Goal: Information Seeking & Learning: Learn about a topic

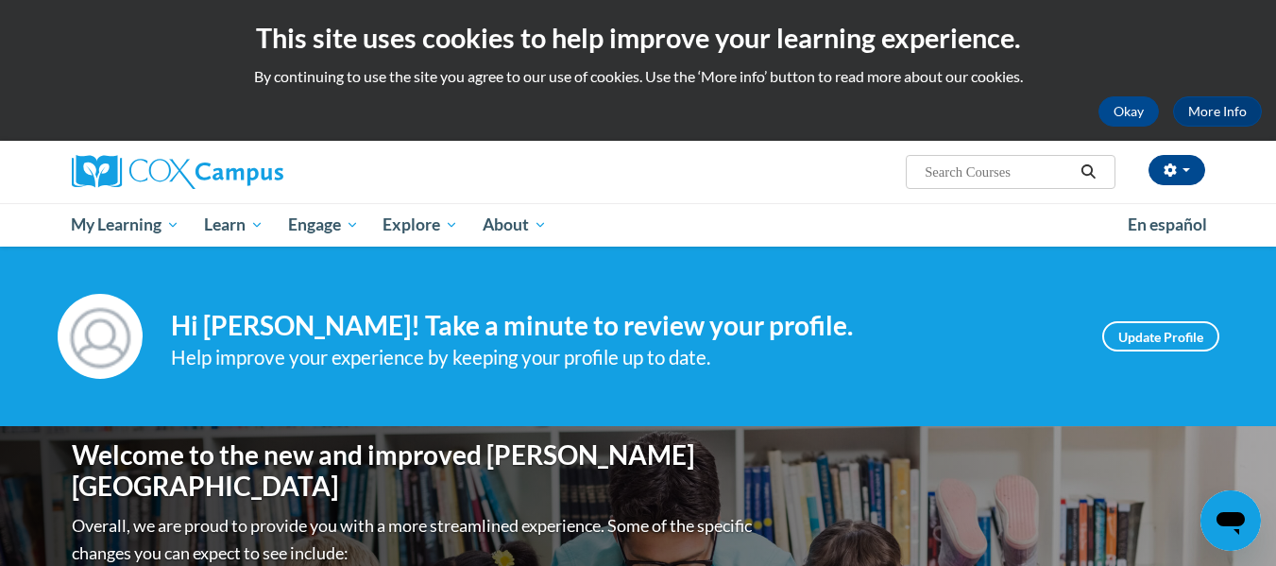
click at [750, 181] on div "Irena Greco (America/Chicago UTC-05:00) My Profile Inbox My Transcripts Log Out…" at bounding box center [832, 165] width 774 height 48
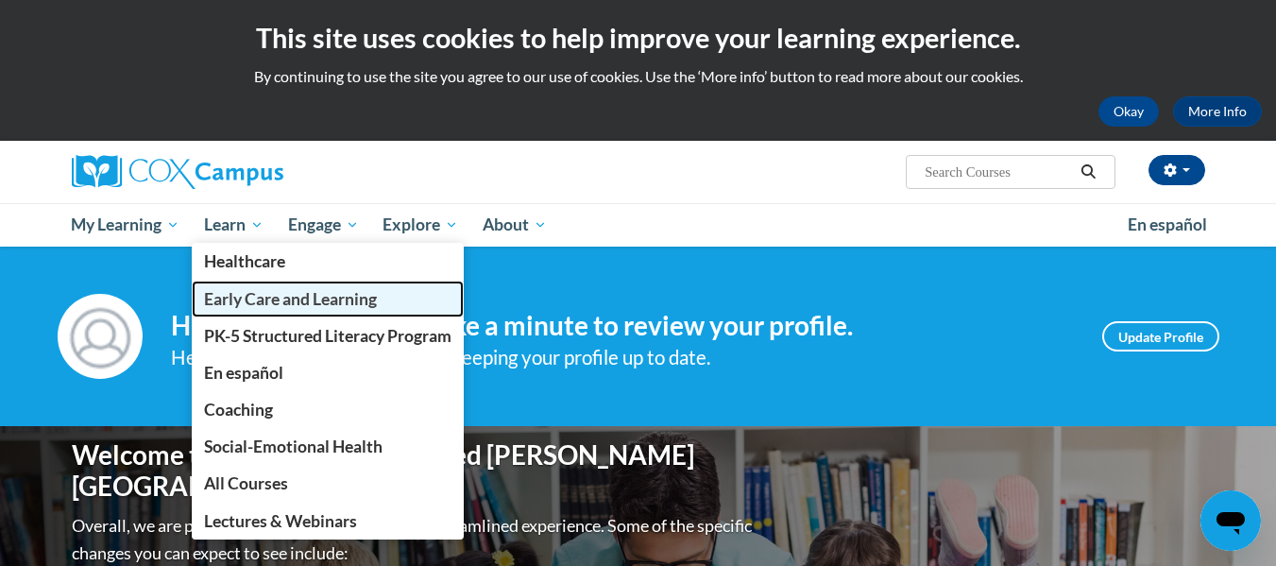
click at [244, 295] on span "Early Care and Learning" at bounding box center [290, 299] width 173 height 20
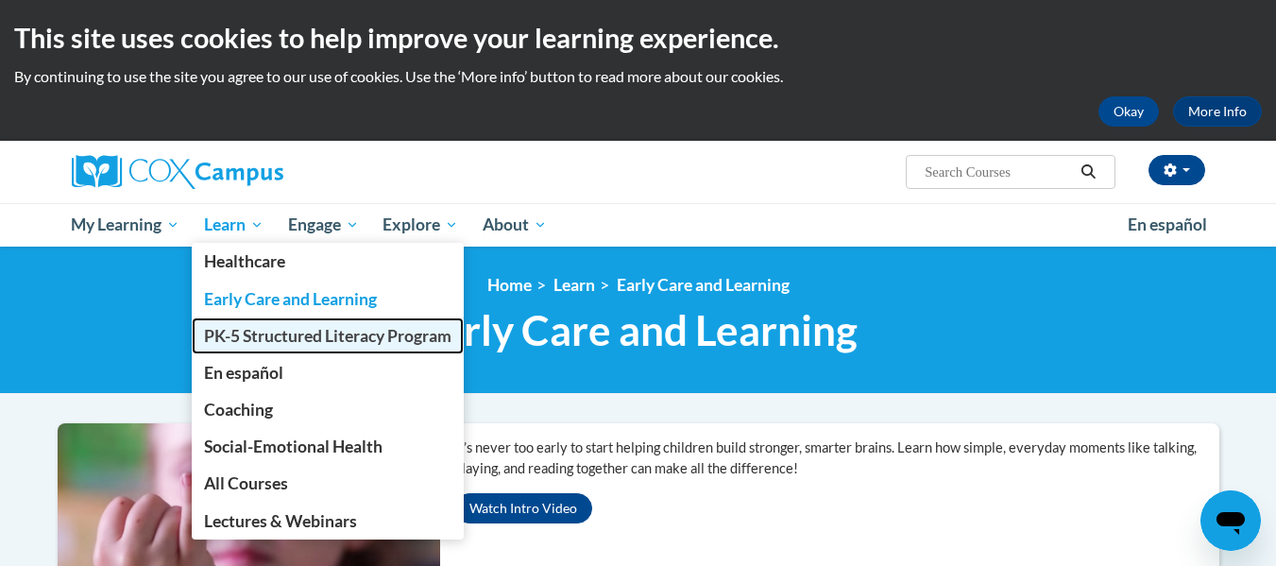
click at [236, 335] on span "PK-5 Structured Literacy Program" at bounding box center [327, 336] width 247 height 20
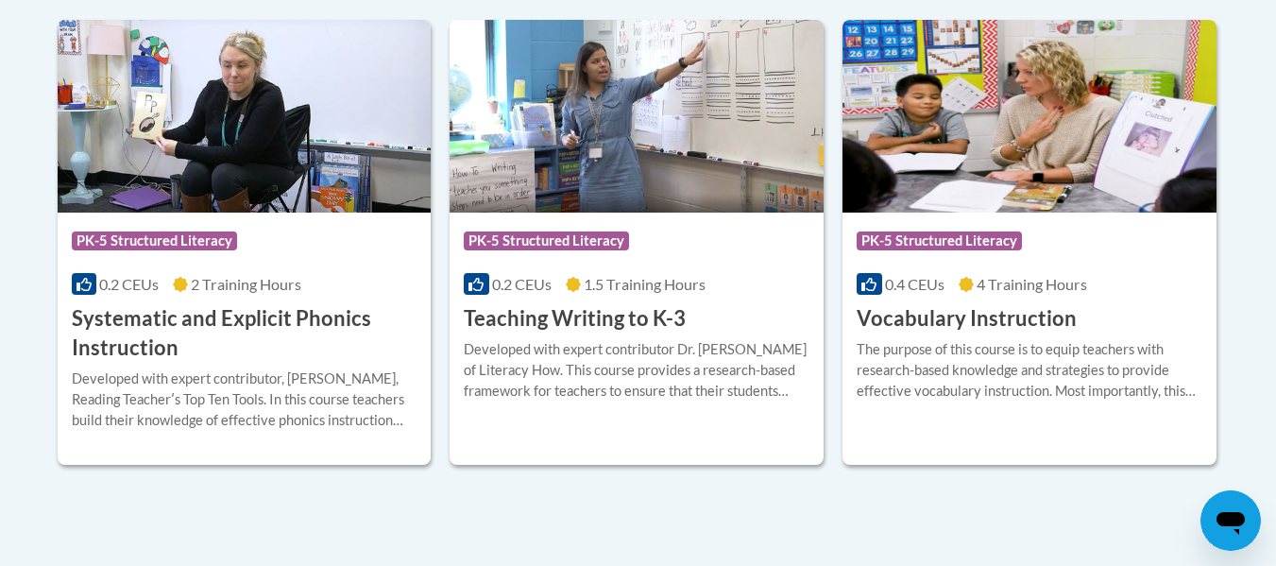
scroll to position [2304, 0]
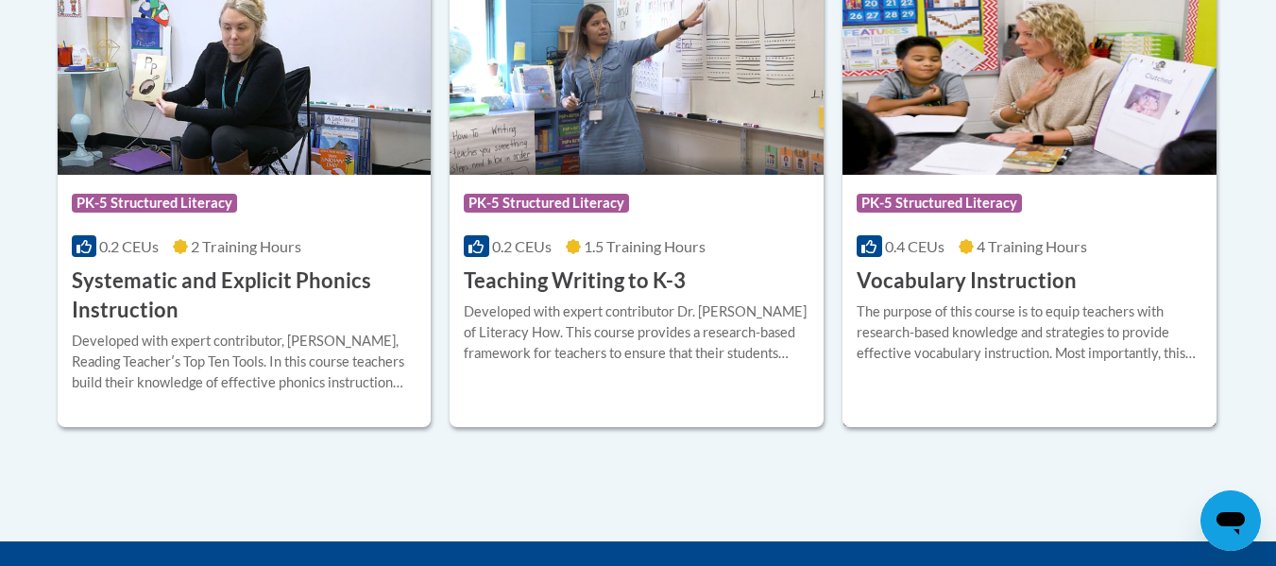
click at [1100, 276] on div "Course Category: PK-5 Structured Literacy 0.4 CEUs 4 Training Hours COURSE Voca…" at bounding box center [1029, 235] width 374 height 121
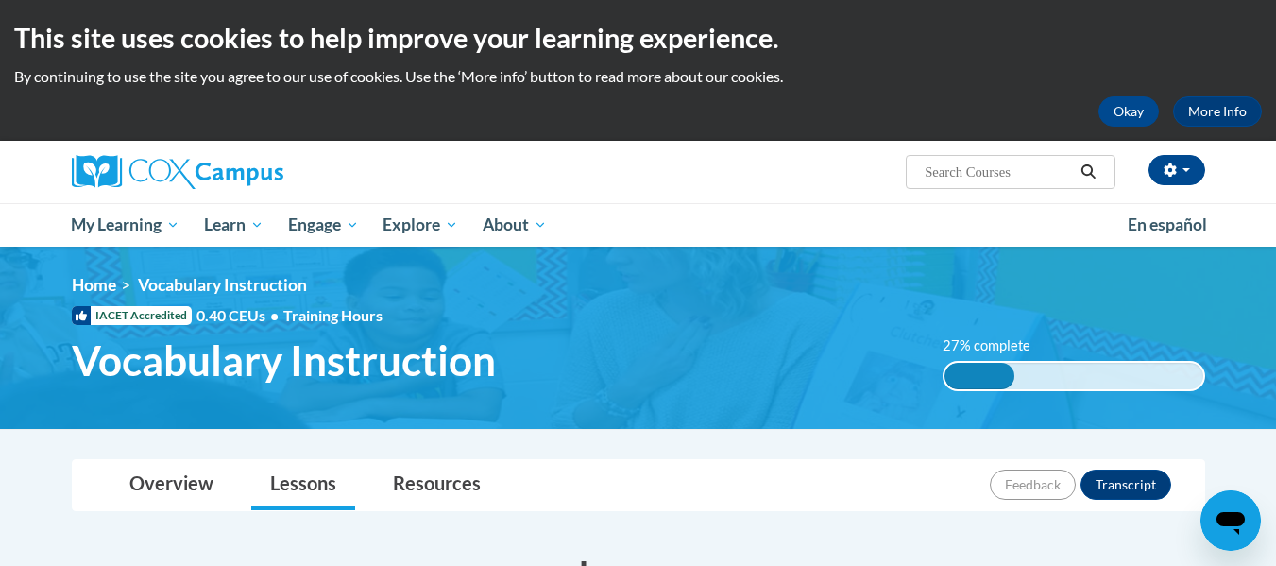
click at [744, 463] on div "Overview Lessons Resources Feedback Transcript" at bounding box center [638, 485] width 1103 height 50
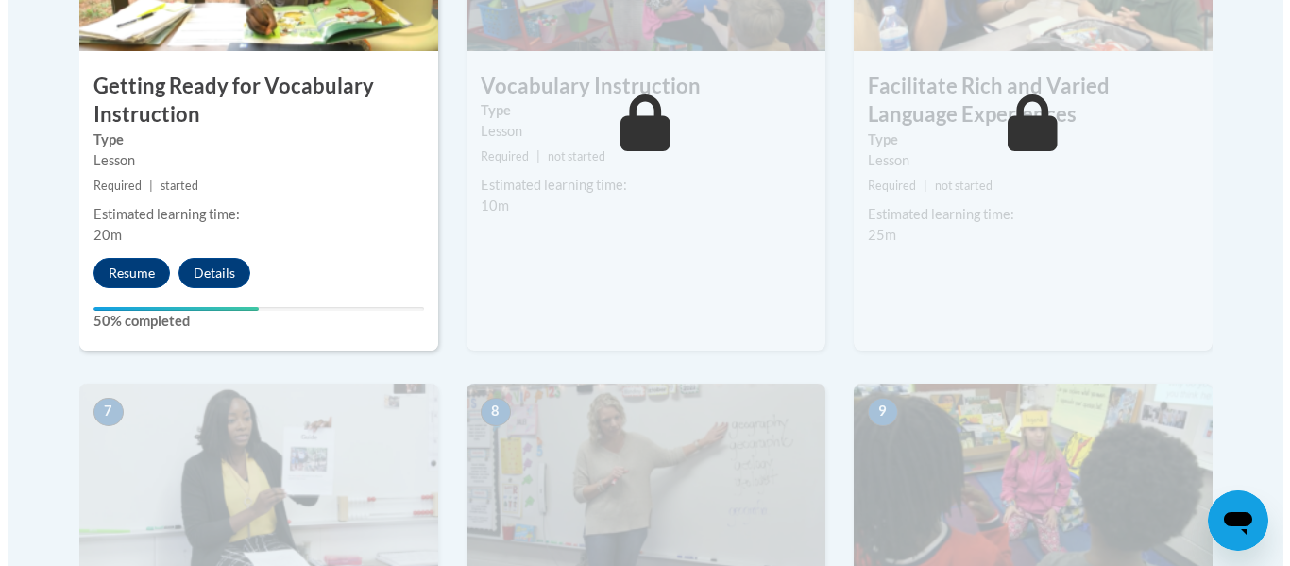
scroll to position [1284, 0]
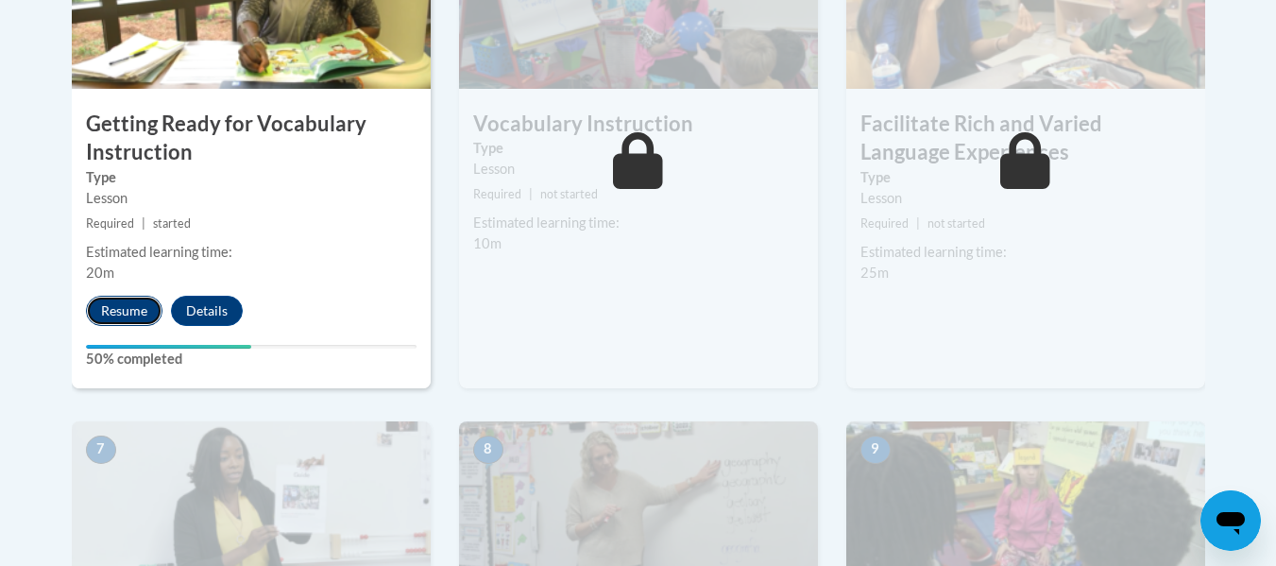
click at [124, 312] on button "Resume" at bounding box center [124, 311] width 77 height 30
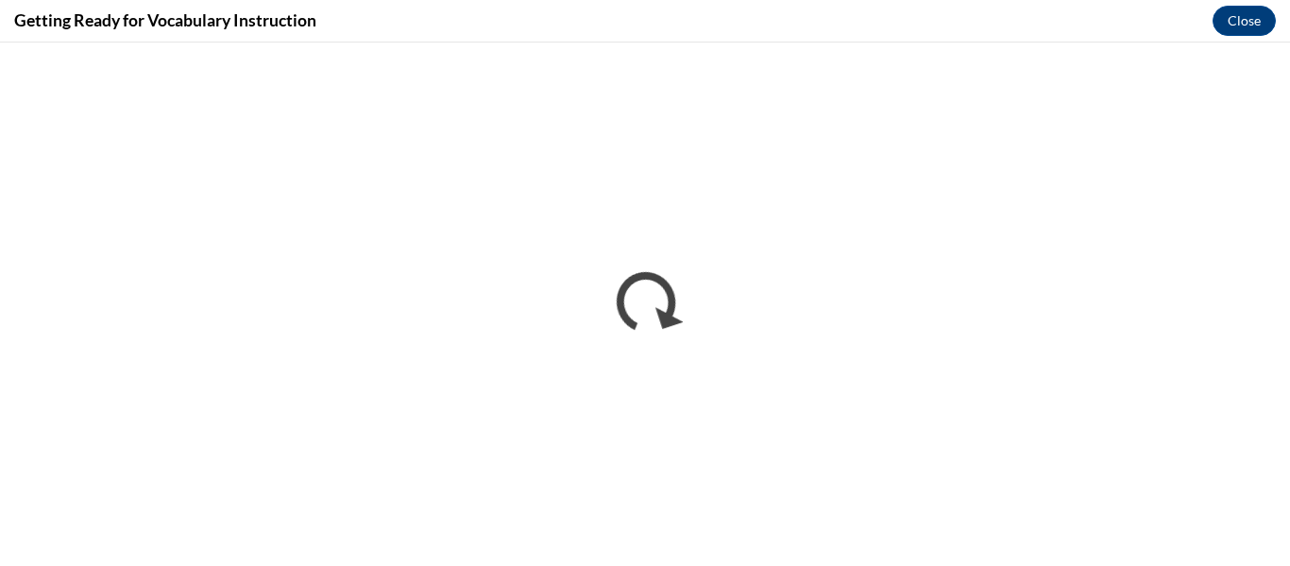
scroll to position [0, 0]
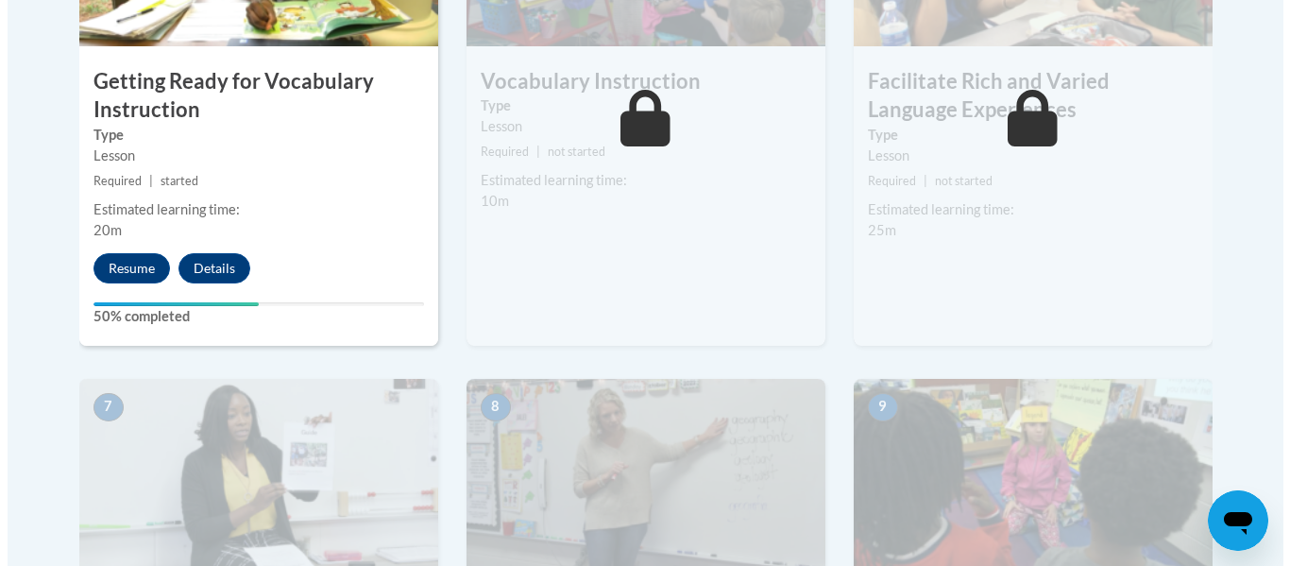
scroll to position [1349, 0]
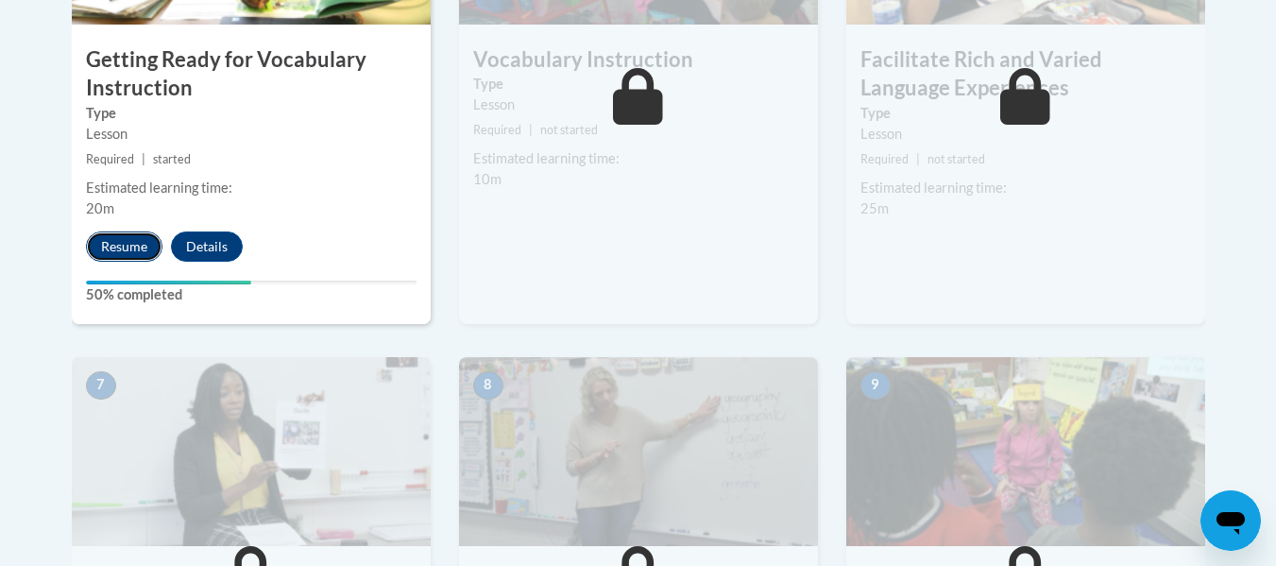
click at [148, 244] on button "Resume" at bounding box center [124, 246] width 77 height 30
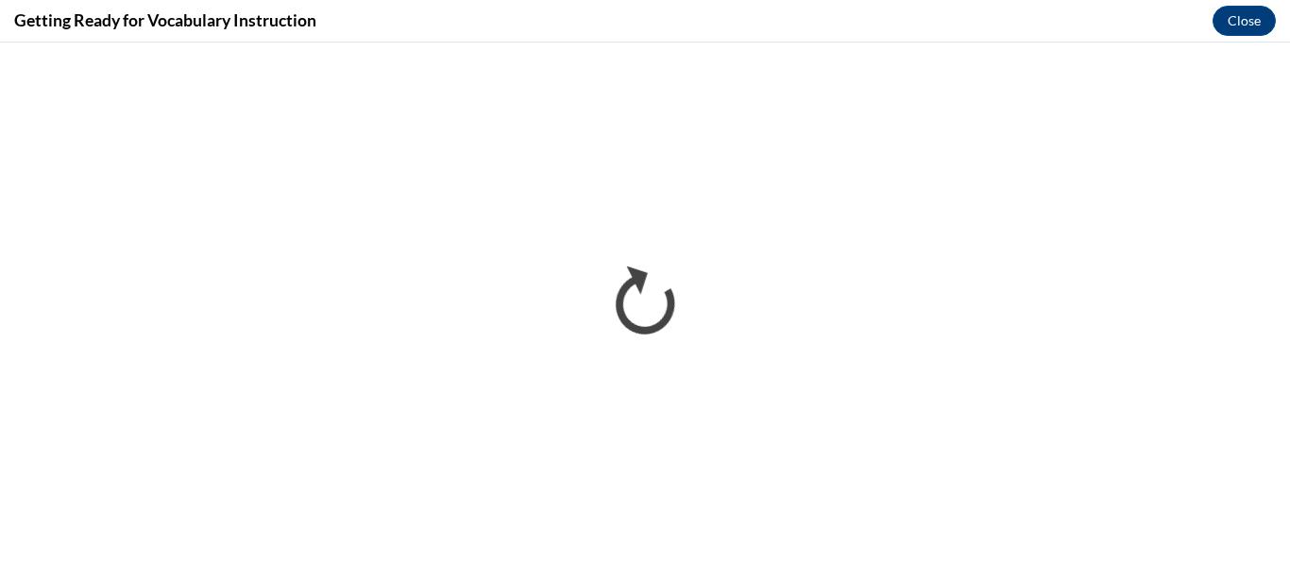
scroll to position [0, 0]
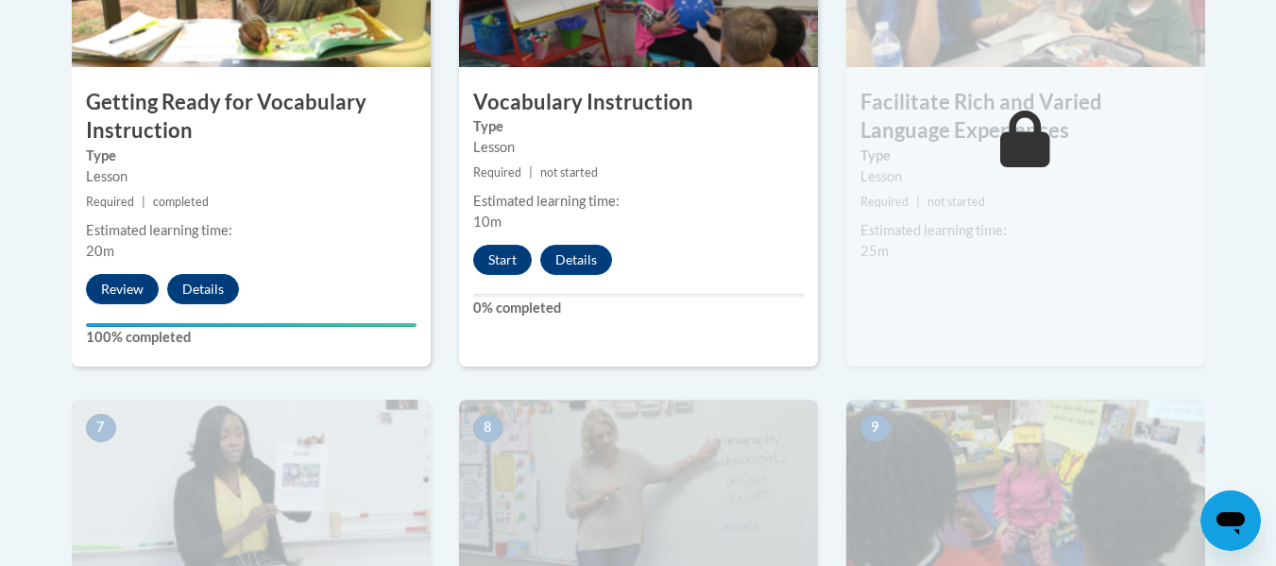
scroll to position [1311, 0]
